Goal: Transaction & Acquisition: Book appointment/travel/reservation

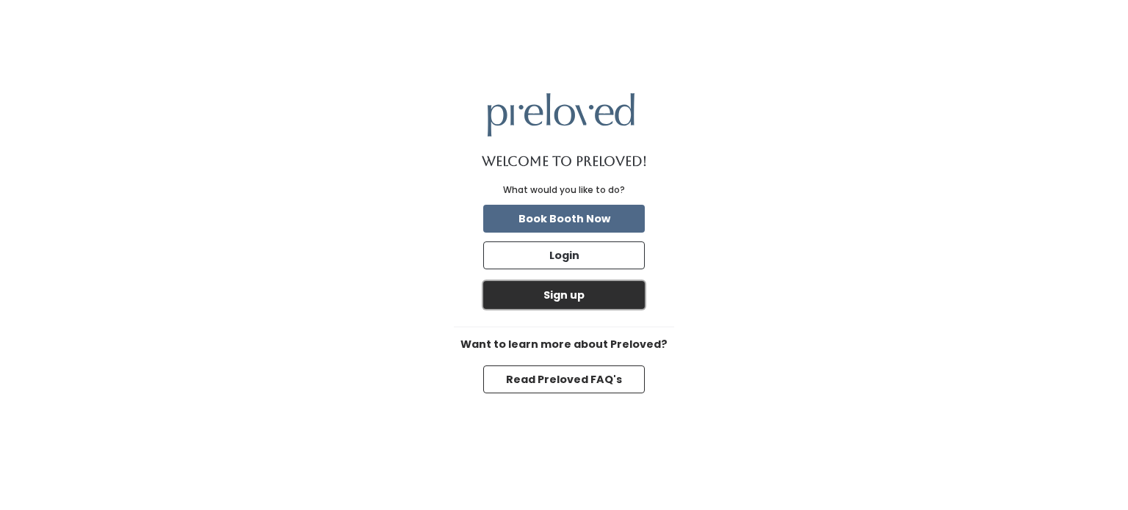
click at [584, 291] on button "Sign up" at bounding box center [564, 295] width 162 height 28
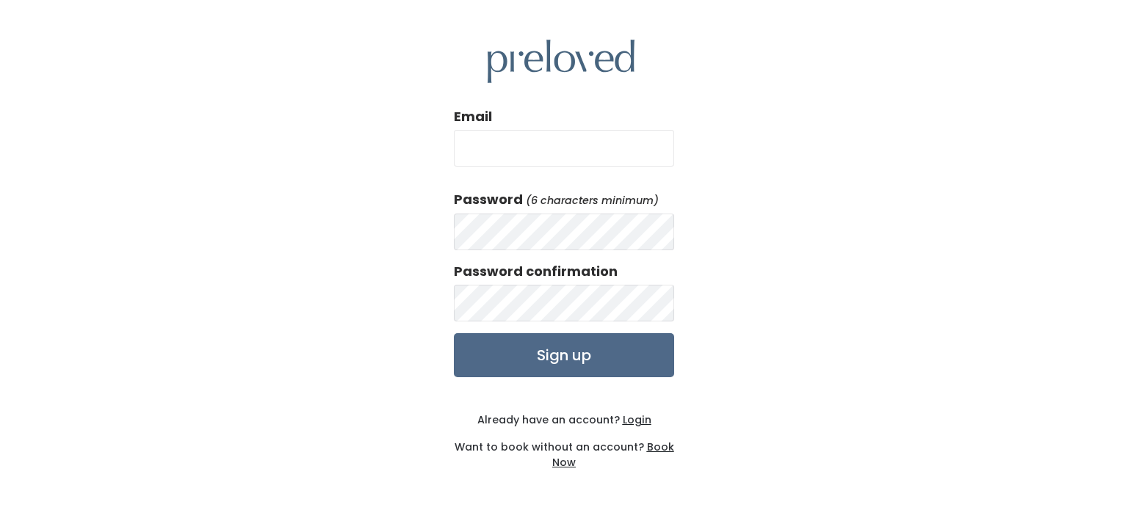
click at [585, 153] on input "Email" at bounding box center [564, 148] width 220 height 37
type input "ыпа"
click at [585, 157] on input "ыпа" at bounding box center [564, 148] width 220 height 37
click at [585, 157] on input "Email" at bounding box center [564, 148] width 220 height 37
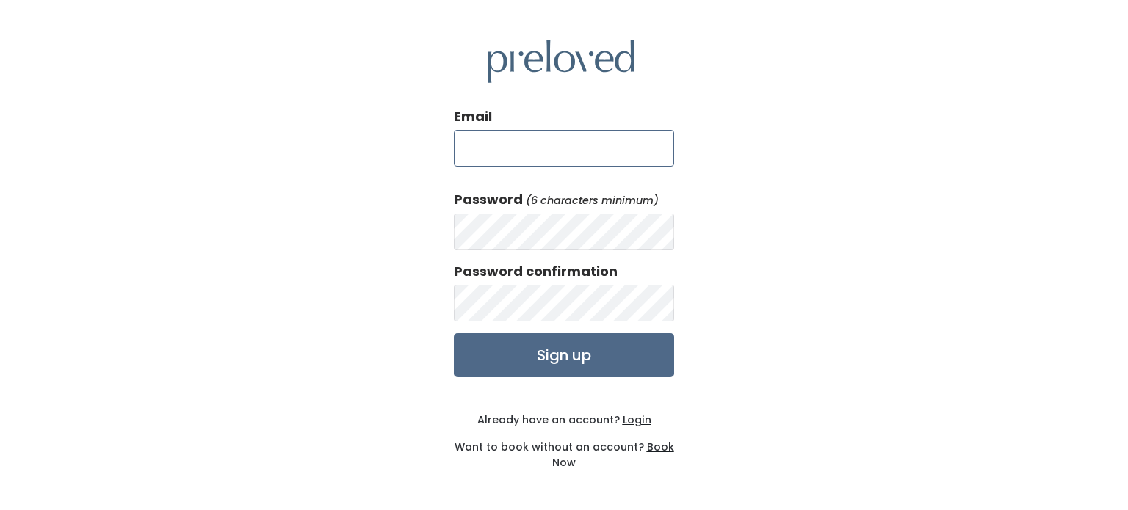
paste input "nickolasinbarrett@gmail.com"
type input "nickolasinbarrett@gmail.com"
click at [508, 356] on input "Sign up" at bounding box center [564, 355] width 220 height 44
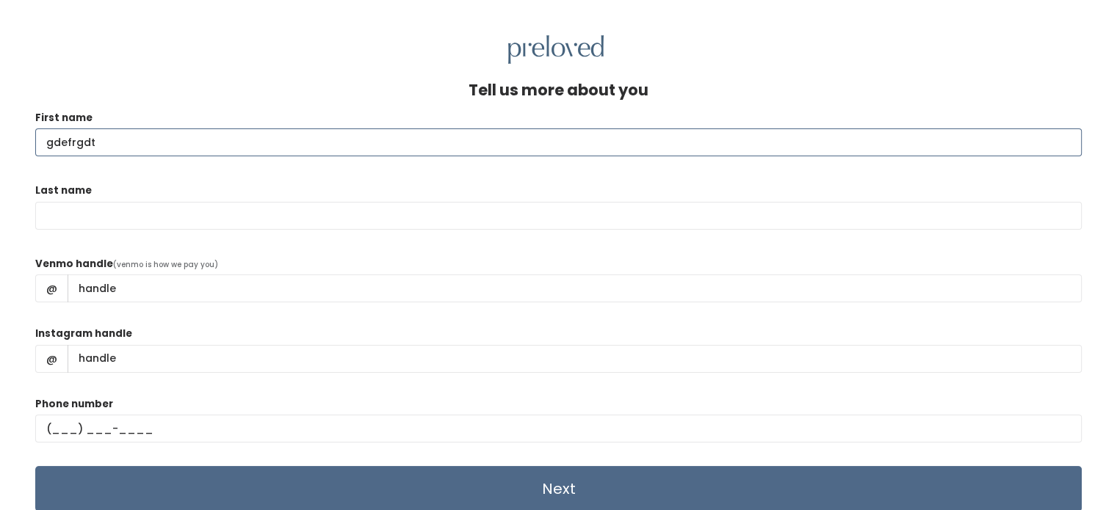
type input "gdefrgdt"
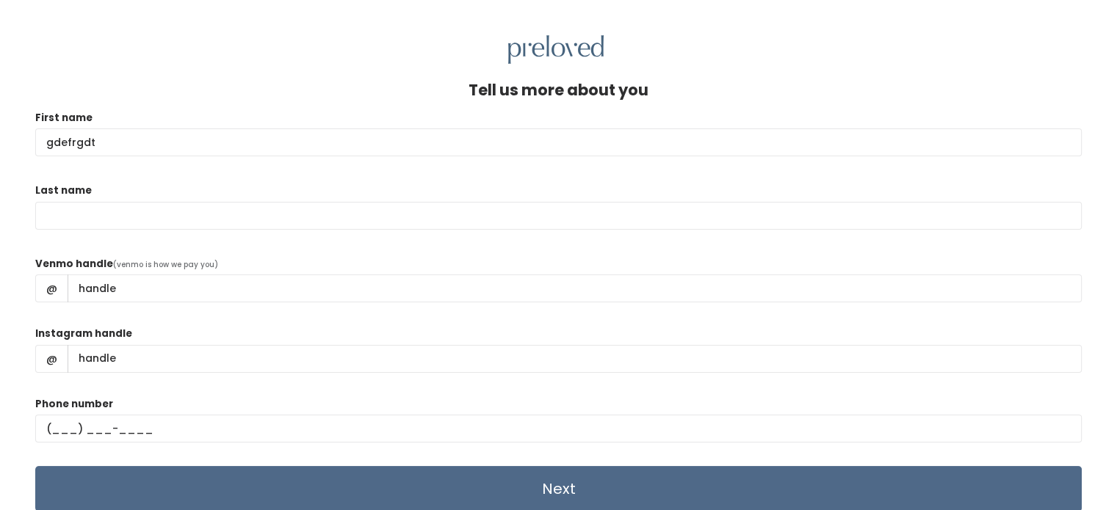
click at [197, 199] on div "Last name" at bounding box center [558, 214] width 1046 height 62
click at [197, 202] on div "Last name" at bounding box center [558, 214] width 1046 height 62
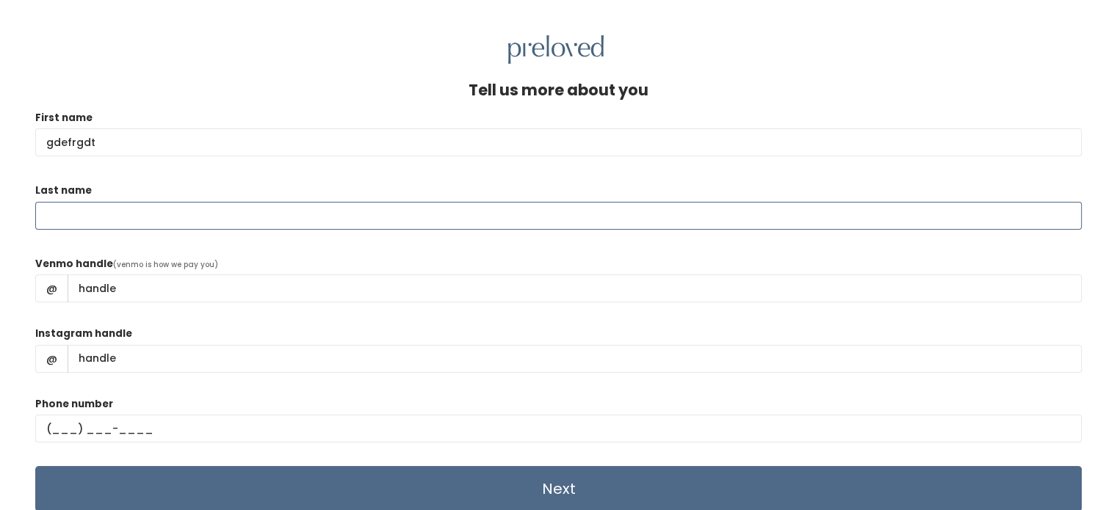
click at [188, 202] on input "Last name" at bounding box center [558, 216] width 1046 height 28
paste input "gdefrgdt"
type input "gdefrgdt"
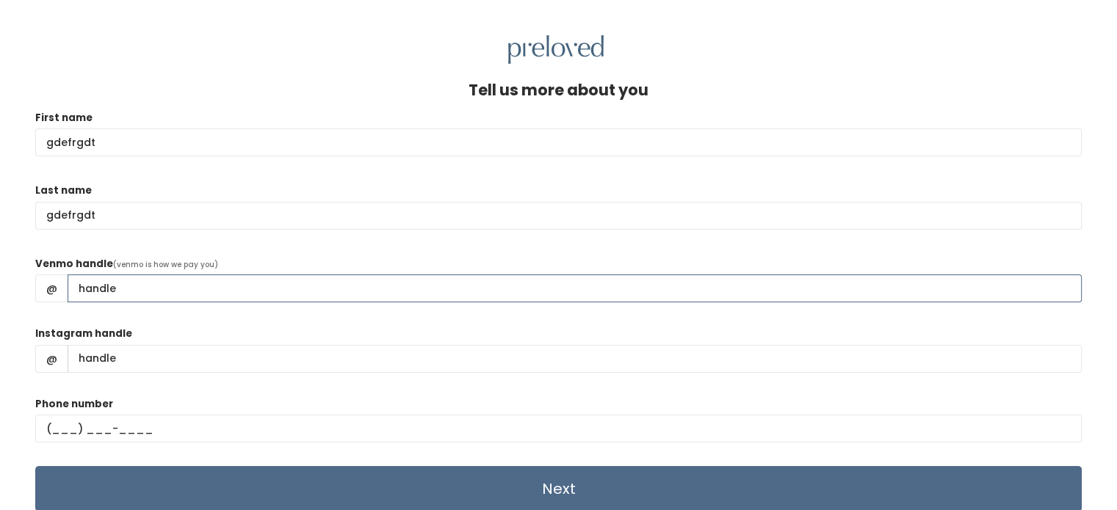
click at [95, 283] on input "Venmo handle" at bounding box center [575, 289] width 1014 height 28
type input "dfsgdfhn"
click at [138, 355] on input "Instagram handle" at bounding box center [575, 359] width 1014 height 28
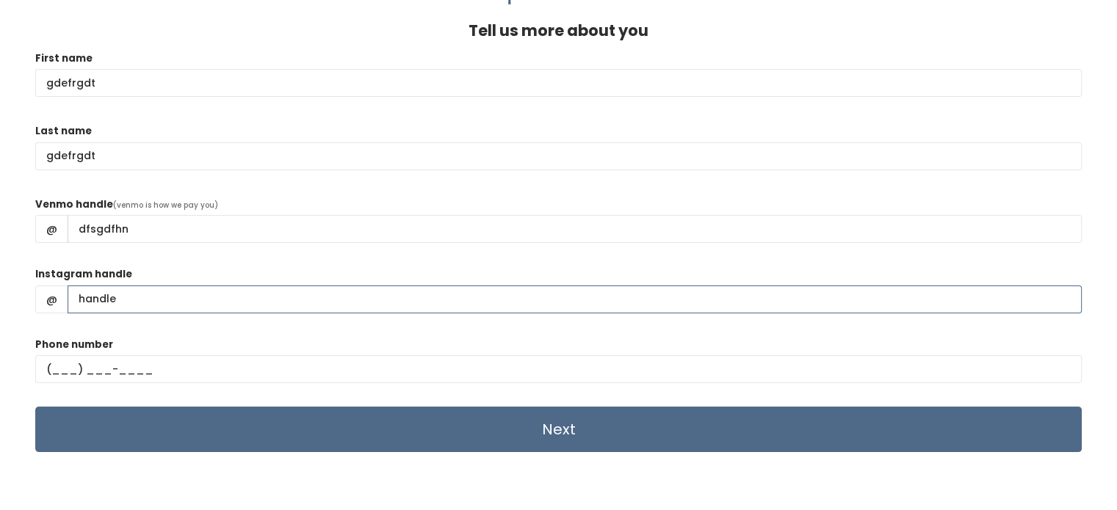
scroll to position [63, 0]
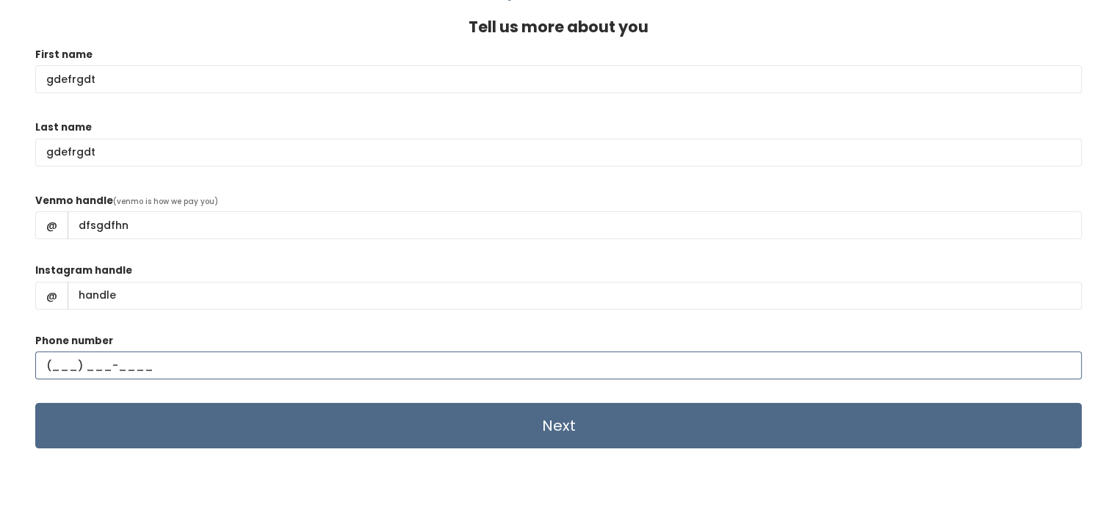
click at [63, 366] on input "text" at bounding box center [558, 366] width 1046 height 28
type input "(445) 364-5241"
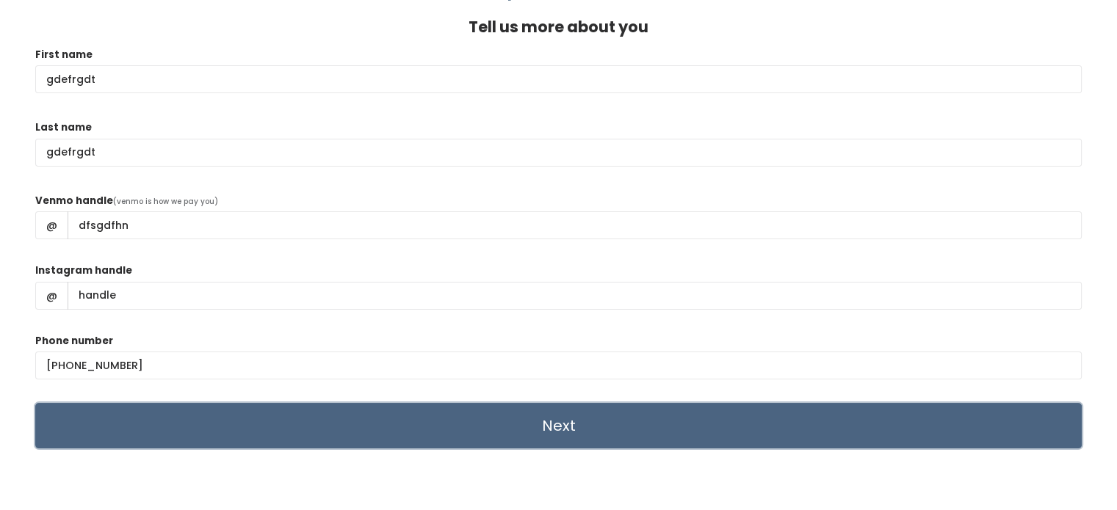
click at [142, 418] on input "Next" at bounding box center [558, 426] width 1046 height 46
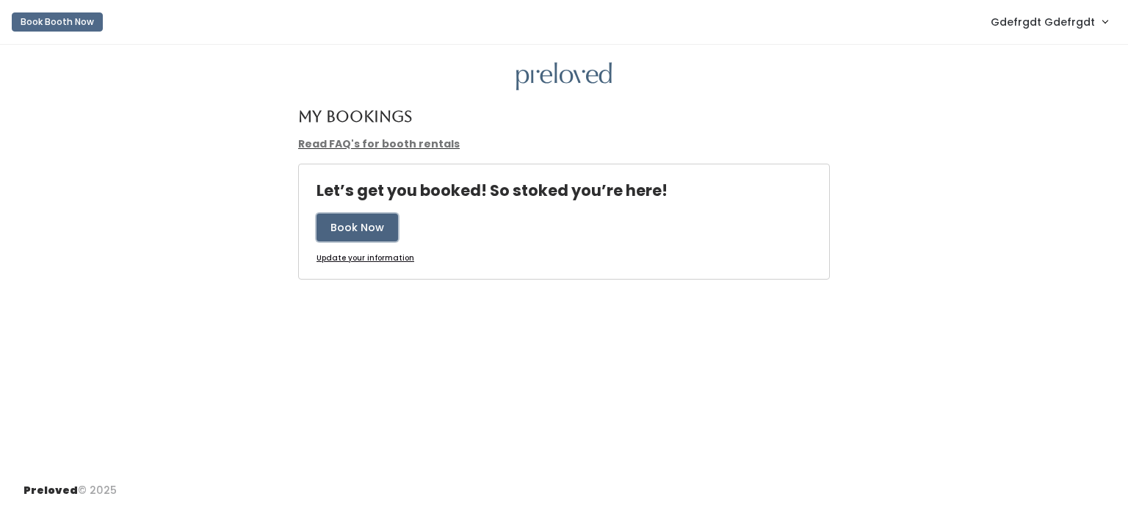
click at [361, 230] on button "Book Now" at bounding box center [356, 228] width 81 height 28
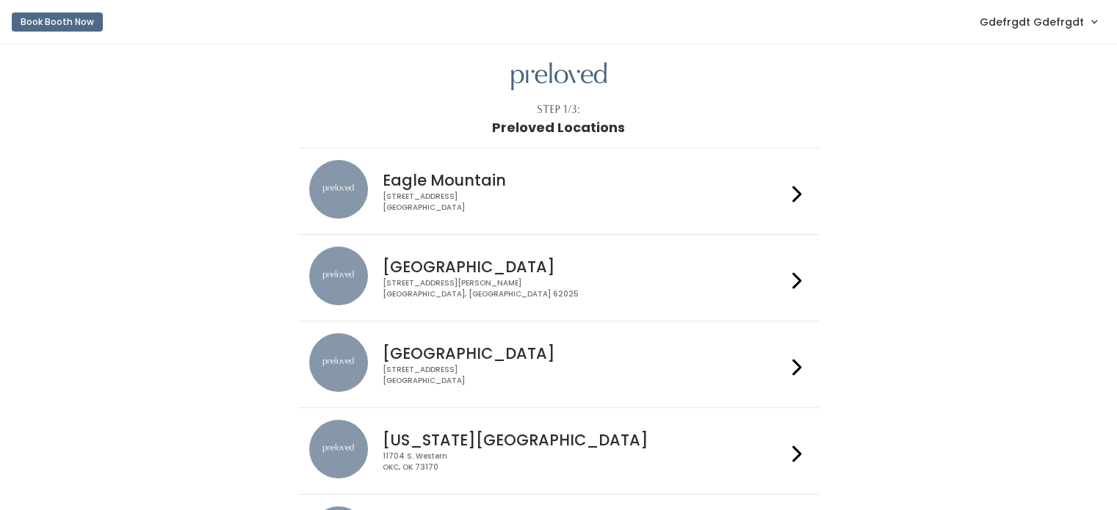
click at [1045, 11] on link "Gdefrgdt Gdefrgdt" at bounding box center [1038, 22] width 146 height 32
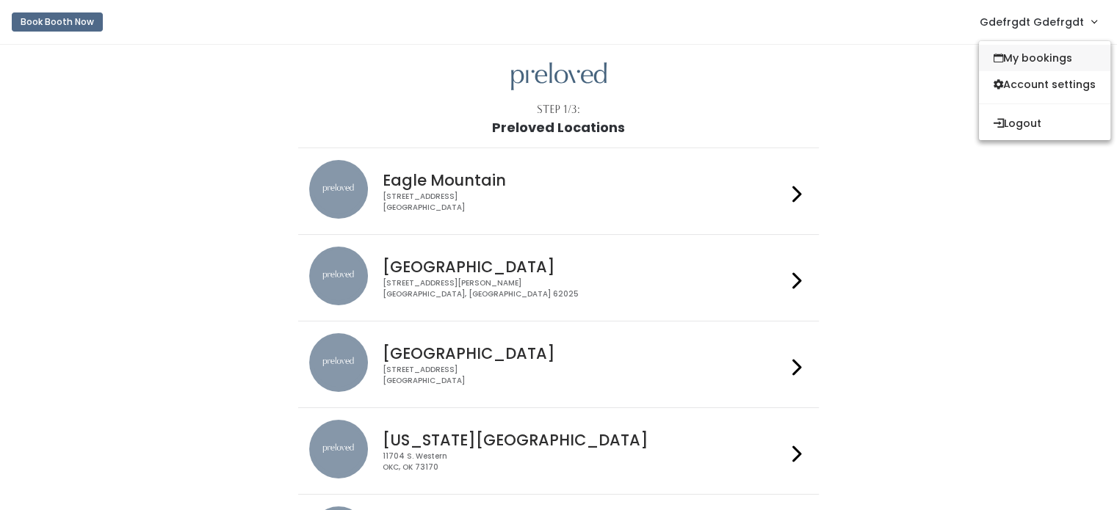
click at [1014, 54] on link "My bookings" at bounding box center [1044, 58] width 131 height 26
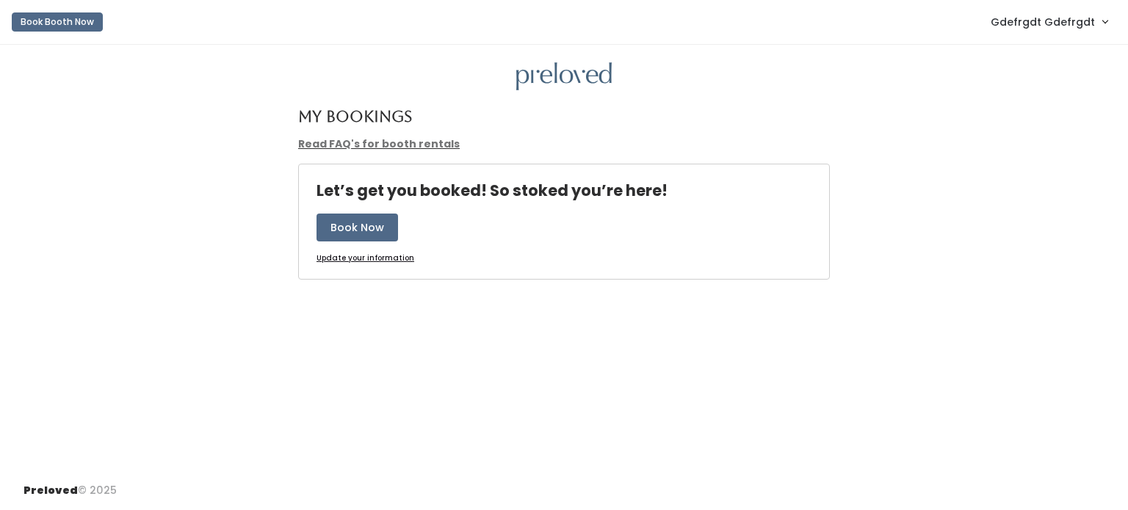
click at [553, 73] on img at bounding box center [563, 76] width 95 height 29
click at [363, 141] on link "Read FAQ's for booth rentals" at bounding box center [379, 144] width 162 height 15
click at [331, 227] on button "Book Now" at bounding box center [356, 228] width 81 height 28
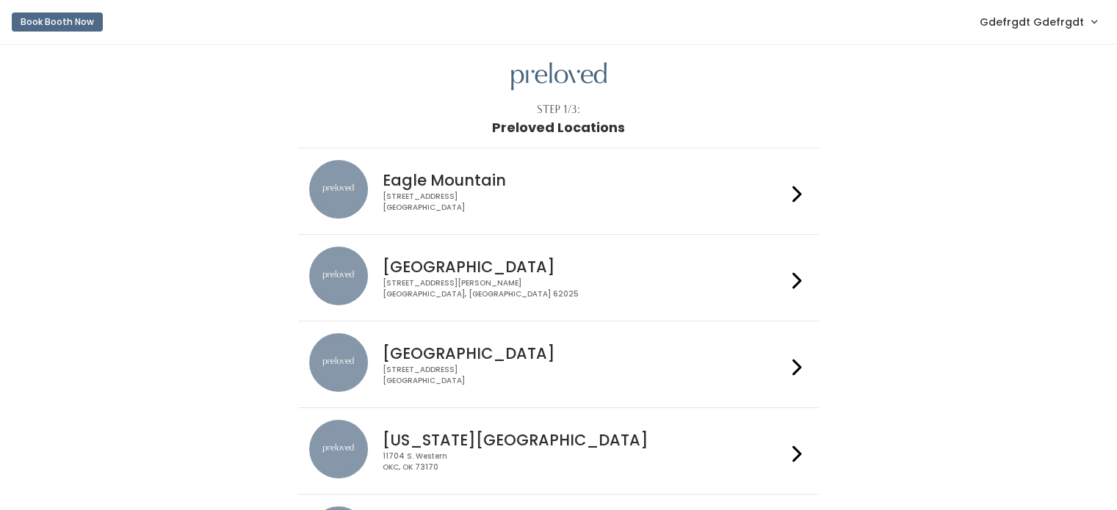
click at [543, 192] on div "4342 E Pony Express Pkwy Suite 200 Eagle Mountain, UT 84005" at bounding box center [584, 202] width 404 height 21
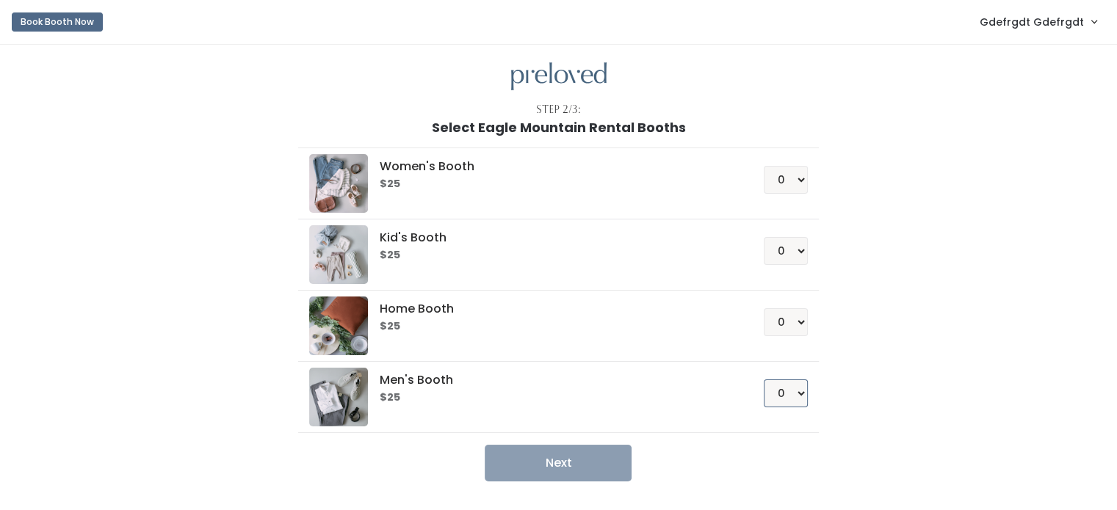
click at [792, 398] on select "0 1 2 3 4" at bounding box center [786, 394] width 44 height 28
select select "3"
click at [764, 380] on select "0 1 2 3 4" at bounding box center [786, 394] width 44 height 28
click at [617, 454] on button "Next" at bounding box center [558, 463] width 147 height 37
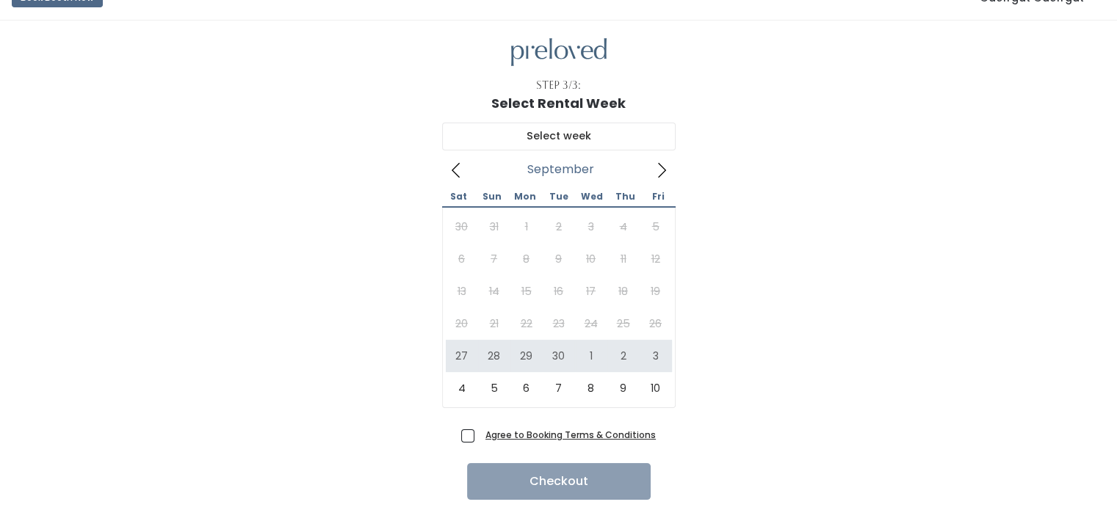
scroll to position [69, 0]
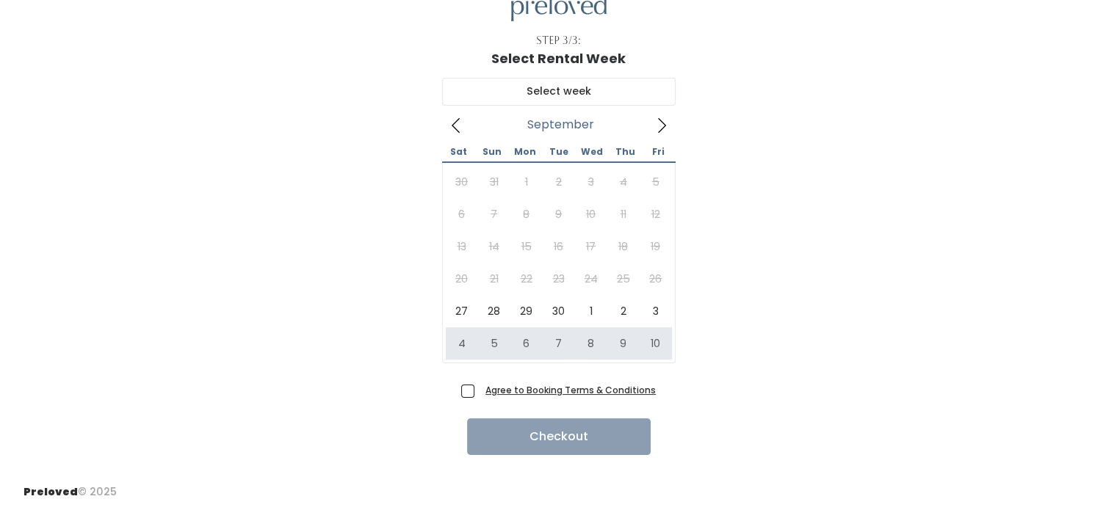
drag, startPoint x: 482, startPoint y: 381, endPoint x: 471, endPoint y: 383, distance: 11.2
click at [480, 382] on label "Agree to Booking Terms & Conditions" at bounding box center [558, 389] width 195 height 15
click at [480, 382] on input "Agree to Booking Terms & Conditions" at bounding box center [484, 387] width 10 height 10
click at [479, 383] on span "Agree to Booking Terms & Conditions" at bounding box center [567, 389] width 176 height 15
click at [479, 383] on input "Agree to Booking Terms & Conditions" at bounding box center [484, 387] width 10 height 10
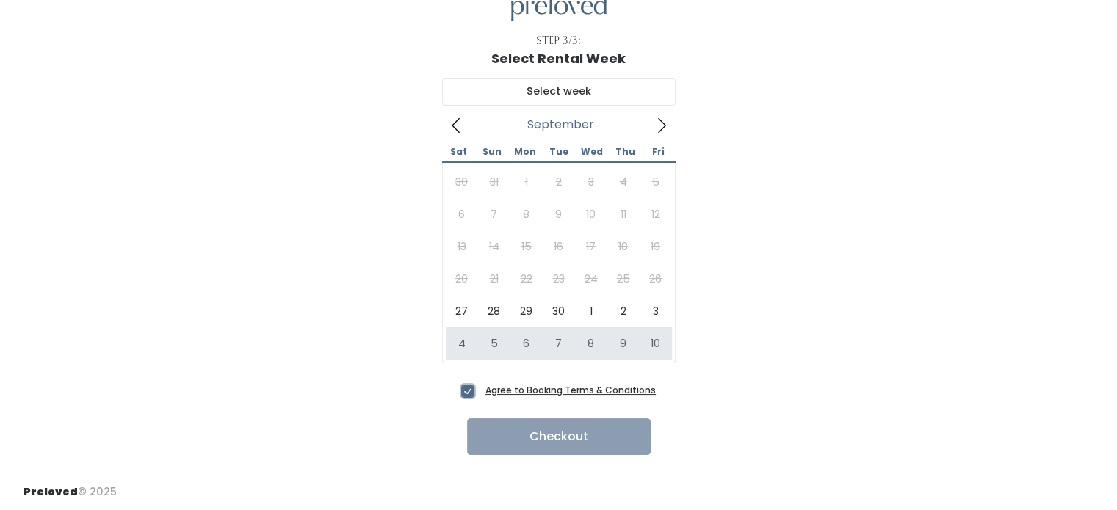
checkbox input "false"
type input "[DATE] to [DATE]"
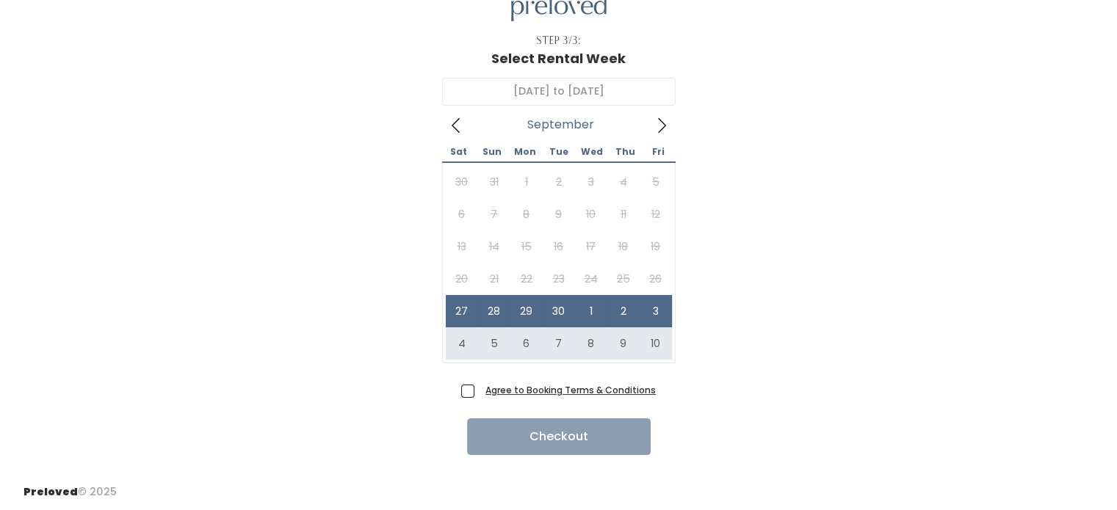
click at [477, 391] on label "Agree to Booking Terms & Conditions" at bounding box center [558, 389] width 195 height 15
click at [479, 391] on input "Agree to Booking Terms & Conditions" at bounding box center [484, 387] width 10 height 10
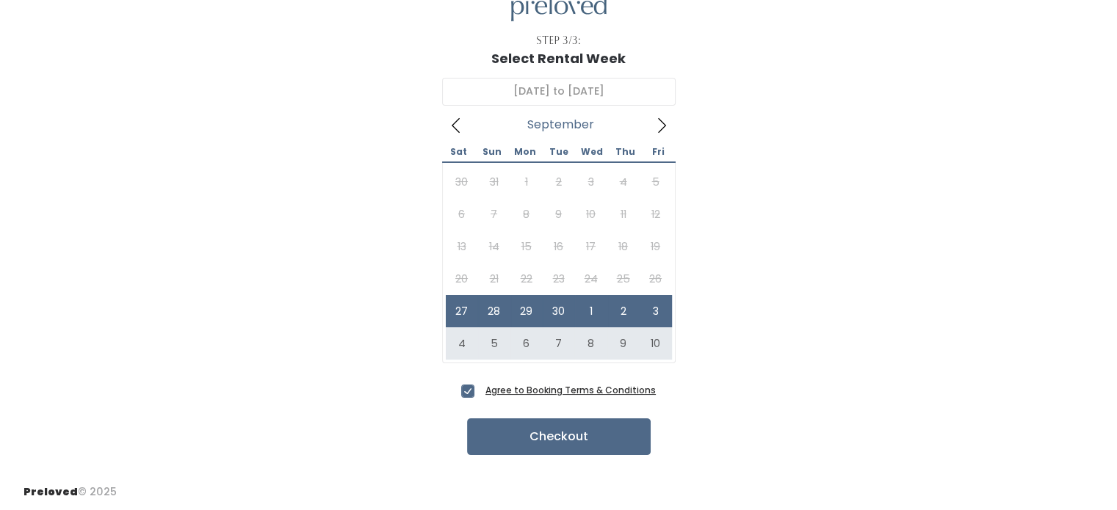
click at [479, 389] on span "Agree to Booking Terms & Conditions" at bounding box center [567, 389] width 176 height 15
click at [479, 389] on input "Agree to Booking Terms & Conditions" at bounding box center [484, 387] width 10 height 10
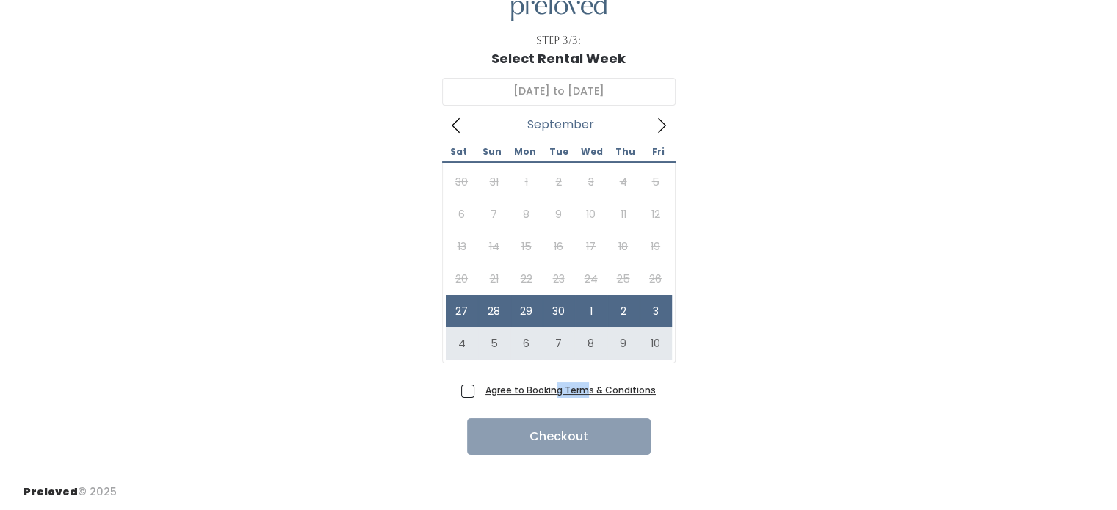
click at [479, 390] on span "Agree to Booking Terms & Conditions" at bounding box center [567, 389] width 176 height 15
click at [479, 390] on input "Agree to Booking Terms & Conditions" at bounding box center [484, 387] width 10 height 10
checkbox input "true"
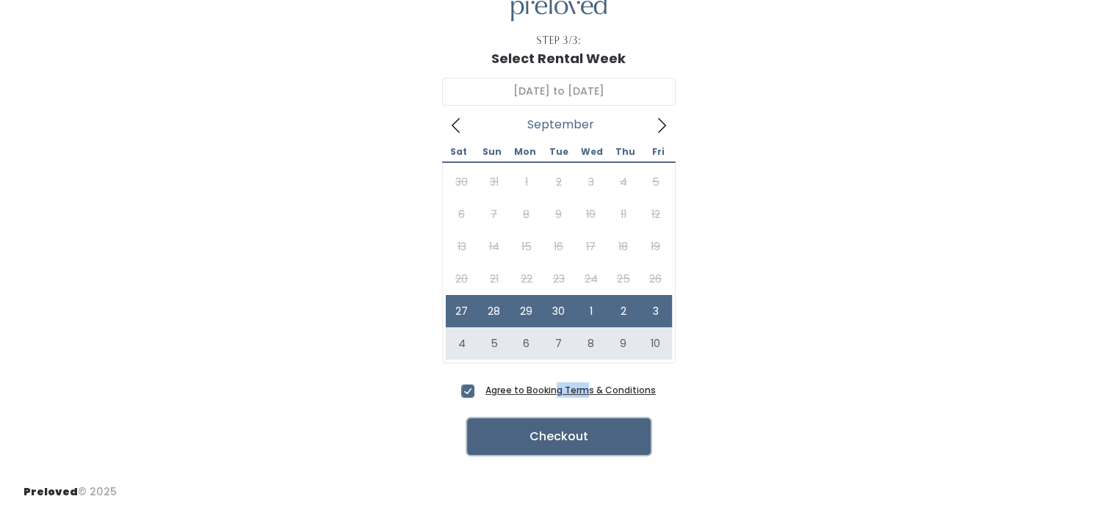
click at [494, 421] on button "Checkout" at bounding box center [559, 436] width 184 height 37
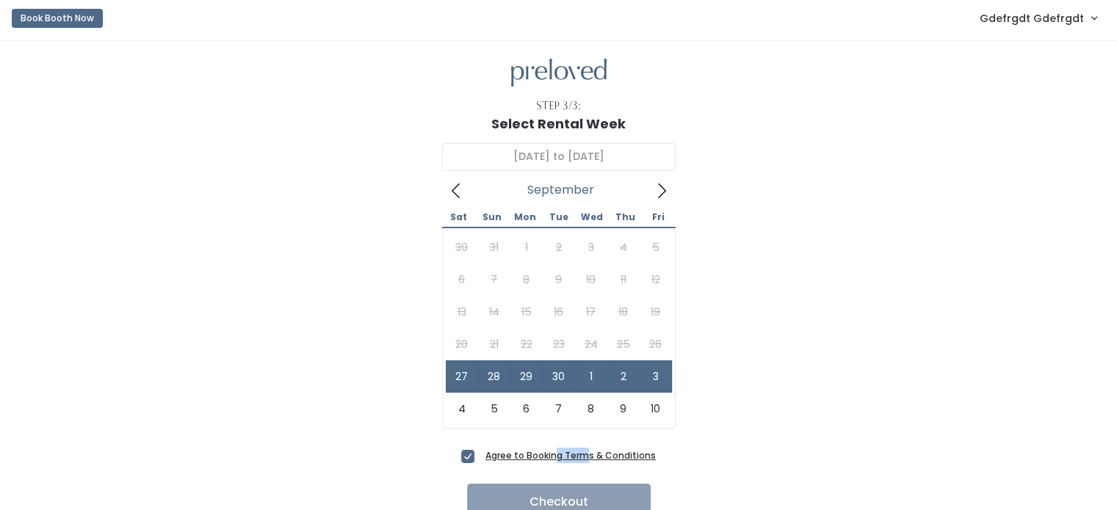
scroll to position [0, 0]
